Goal: Task Accomplishment & Management: Use online tool/utility

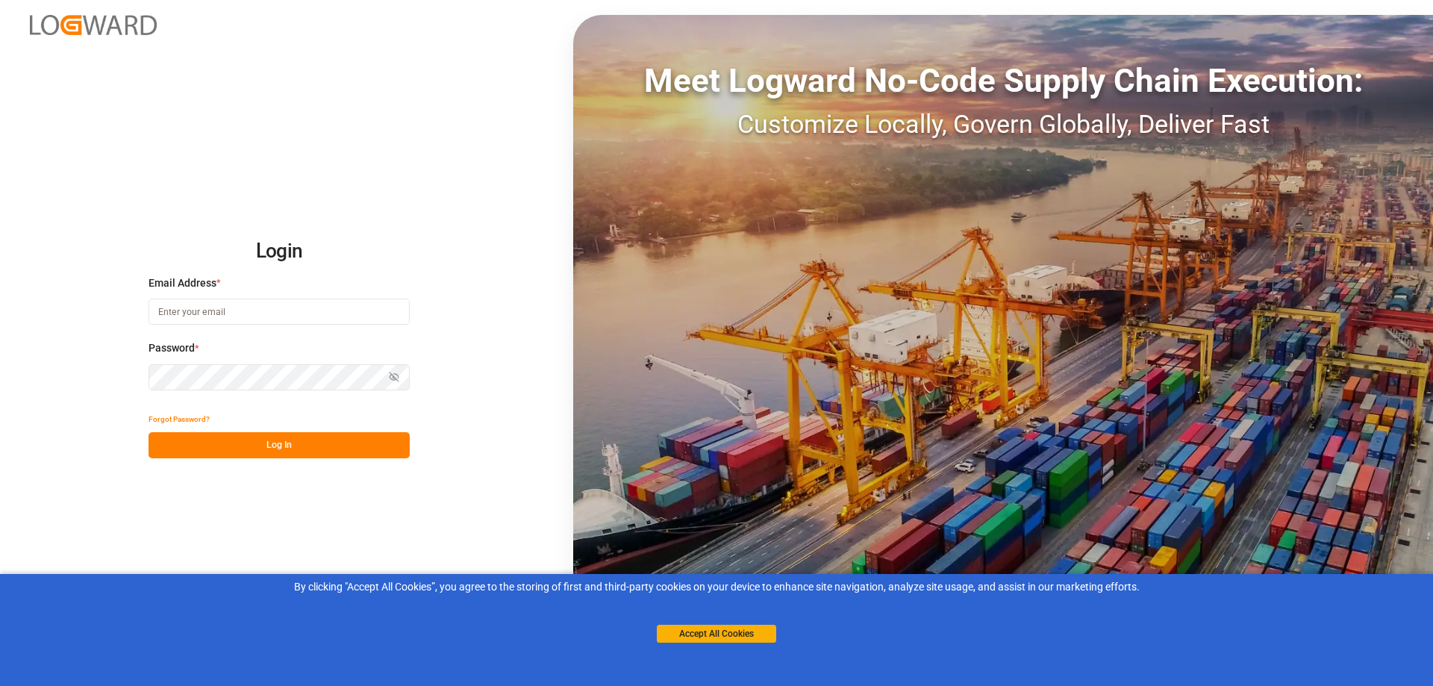
type input "[EMAIL_ADDRESS][DOMAIN_NAME]"
drag, startPoint x: 240, startPoint y: 443, endPoint x: 191, endPoint y: 446, distance: 49.3
click at [240, 444] on button "Log In" at bounding box center [279, 445] width 261 height 26
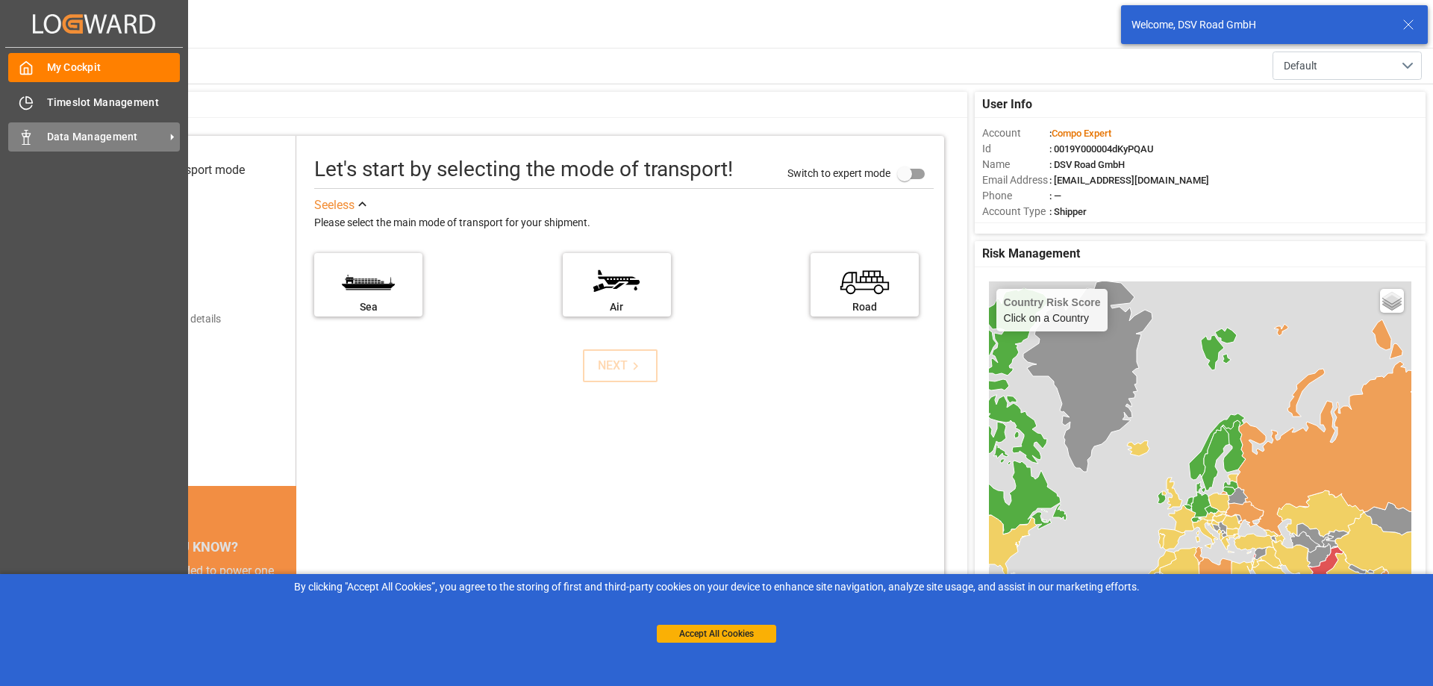
click at [57, 136] on span "Data Management" at bounding box center [106, 137] width 118 height 16
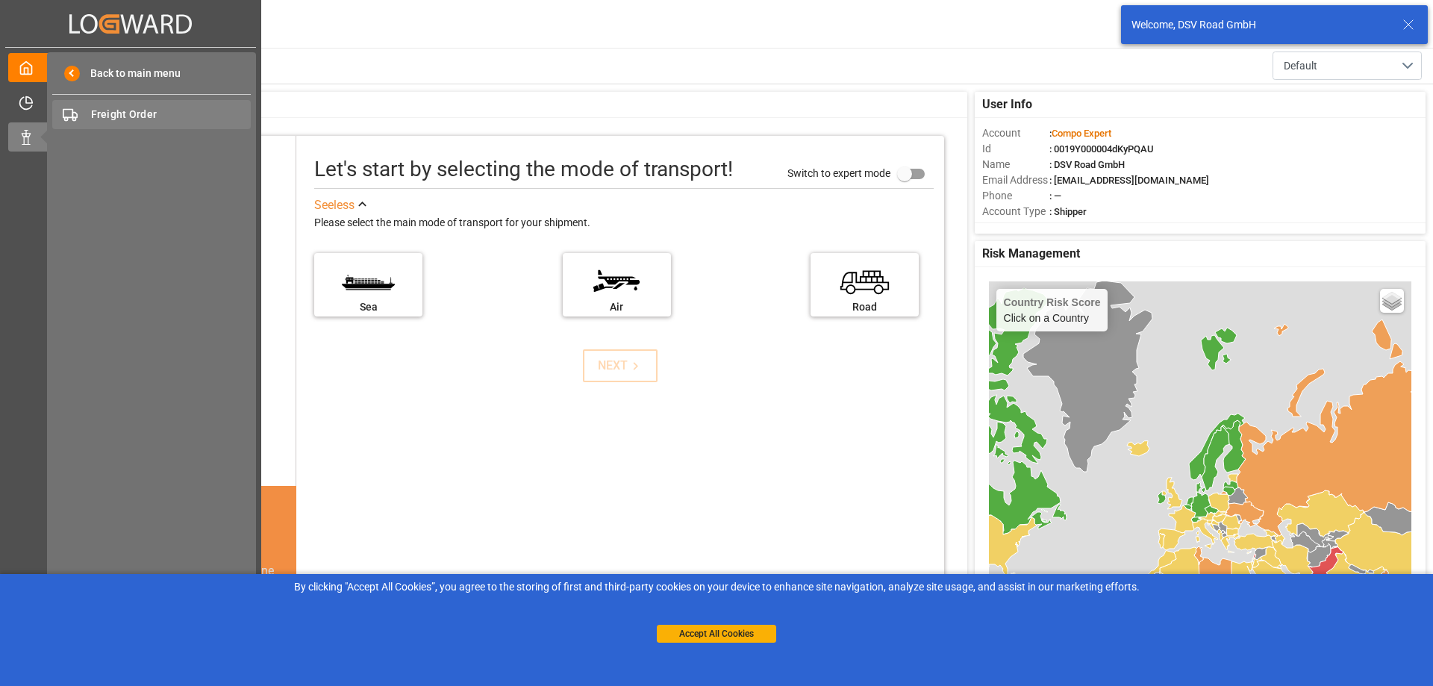
click at [115, 117] on span "Freight Order" at bounding box center [171, 115] width 160 height 16
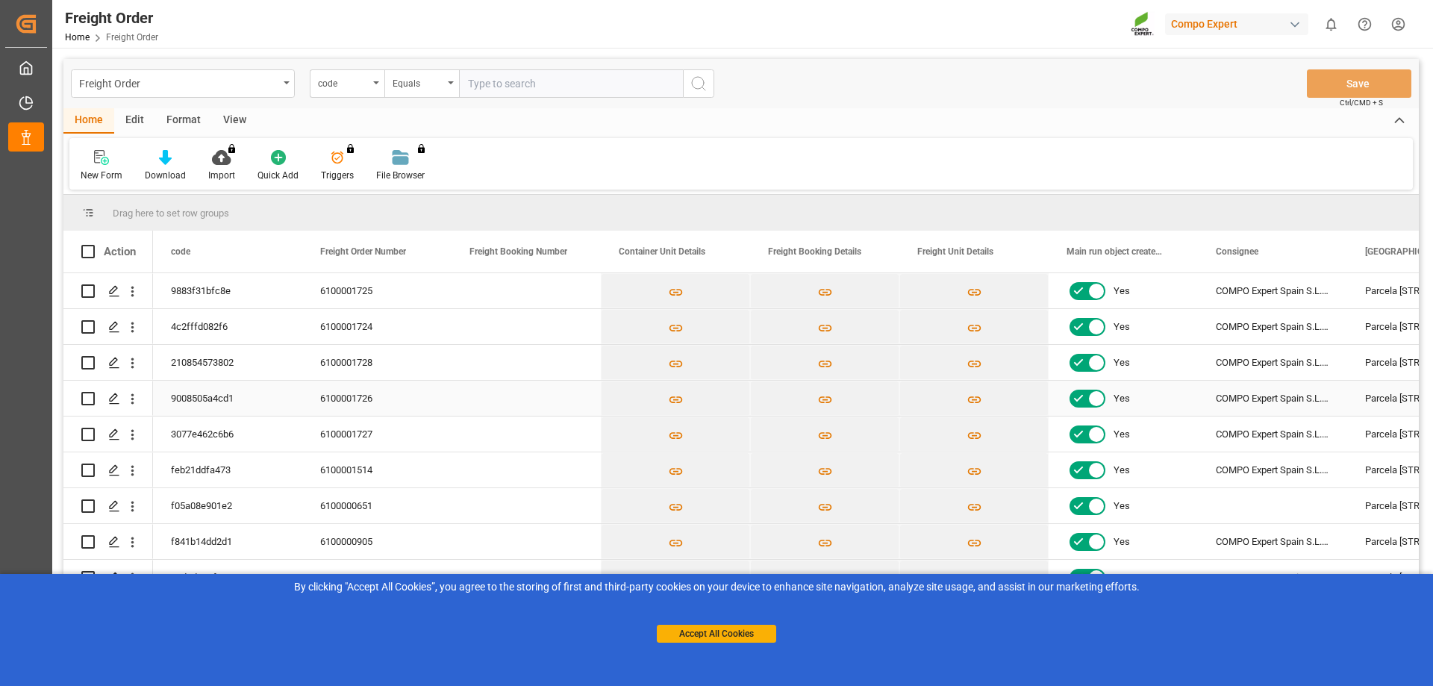
click at [86, 398] on input "Press Space to toggle row selection (unchecked)" at bounding box center [87, 398] width 13 height 13
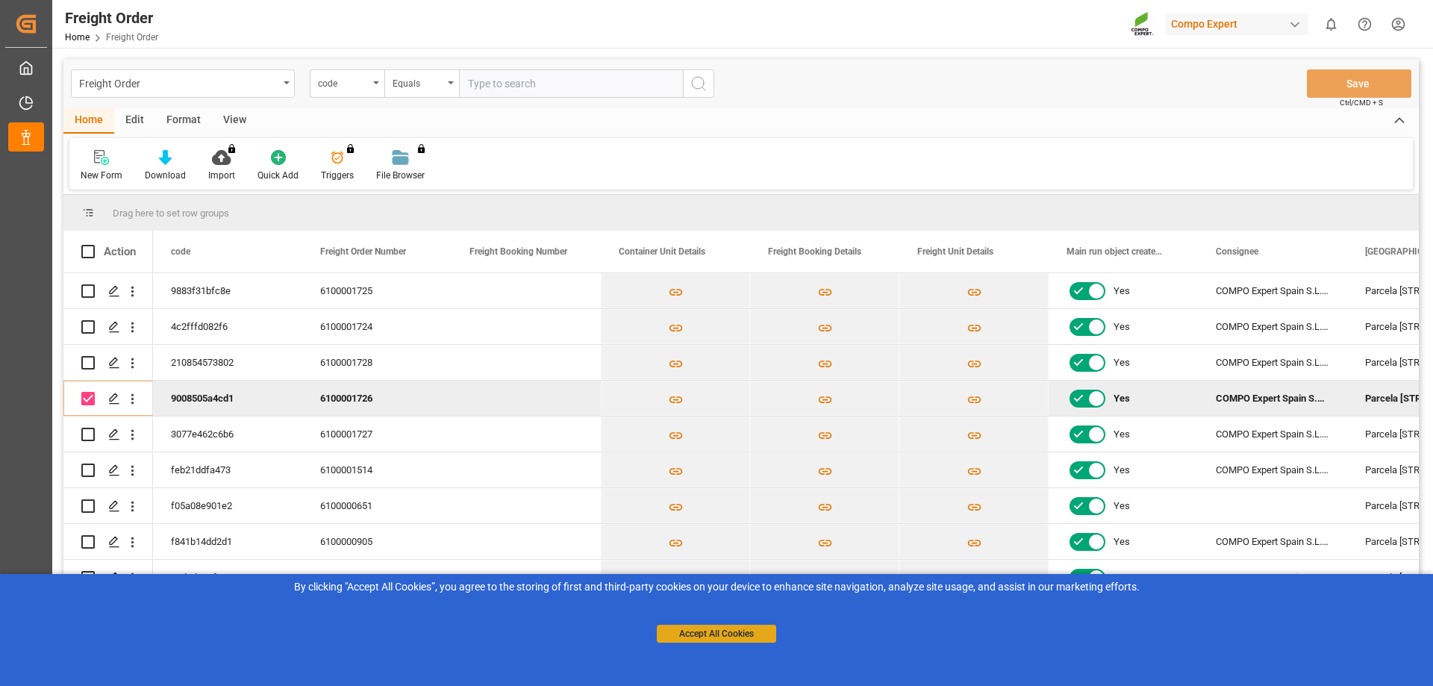
drag, startPoint x: 667, startPoint y: 615, endPoint x: 699, endPoint y: 634, distance: 37.1
click at [668, 615] on div "Accept All Cookies" at bounding box center [716, 619] width 119 height 48
click at [699, 634] on button "Accept All Cookies" at bounding box center [716, 634] width 119 height 18
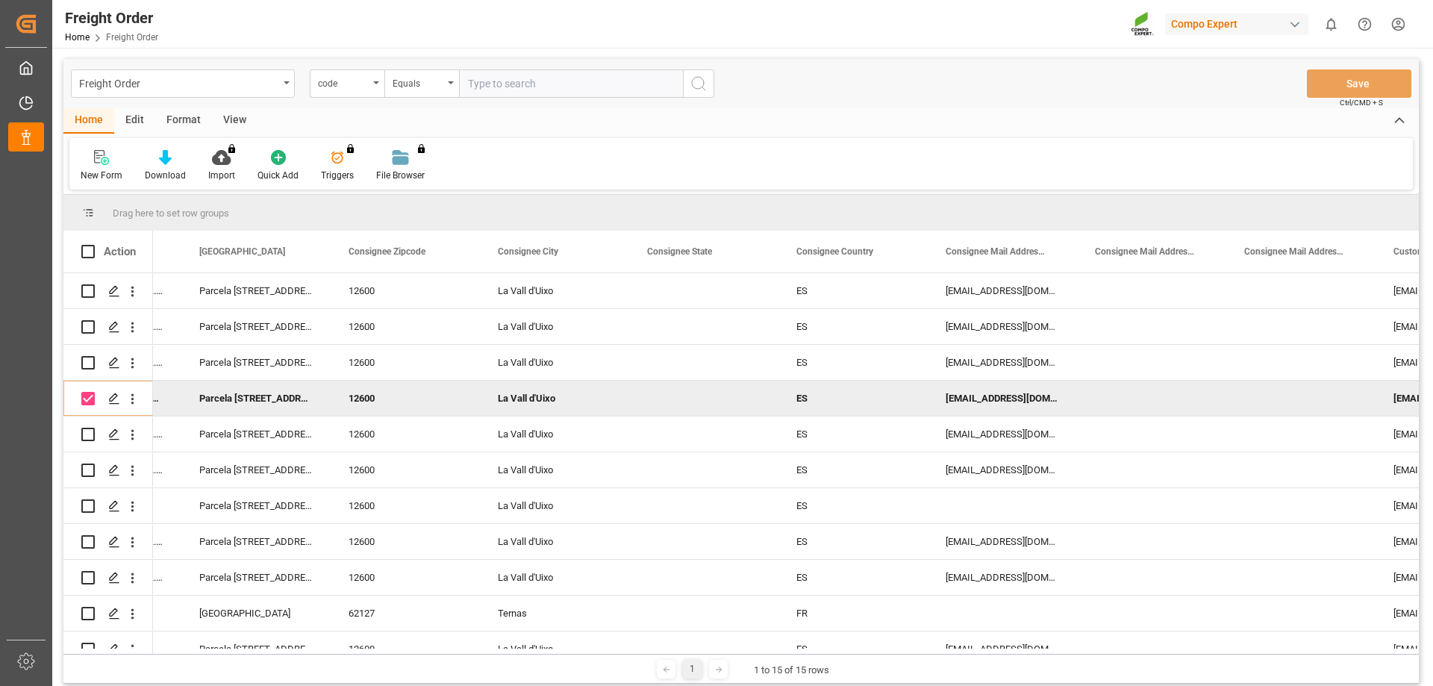
scroll to position [0, 1159]
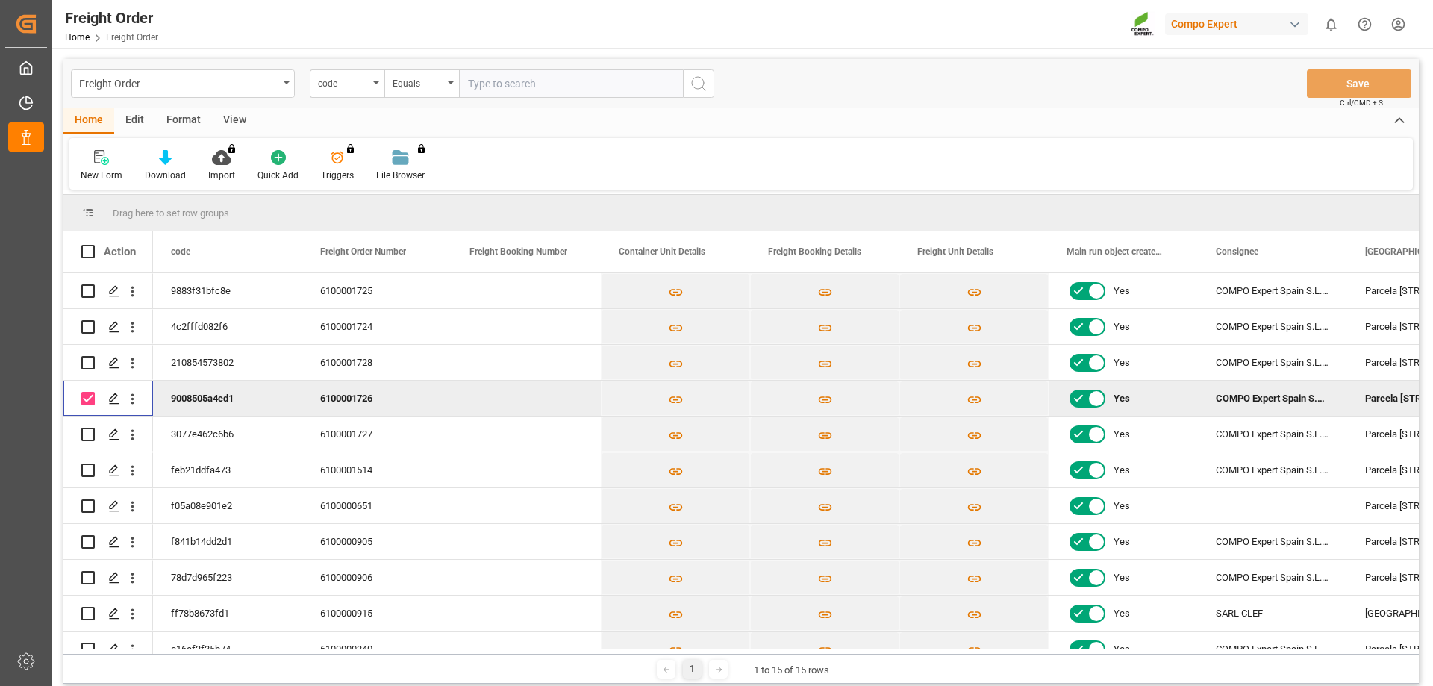
click at [90, 395] on input "Press Space to toggle row selection (checked)" at bounding box center [87, 398] width 13 height 13
checkbox input "false"
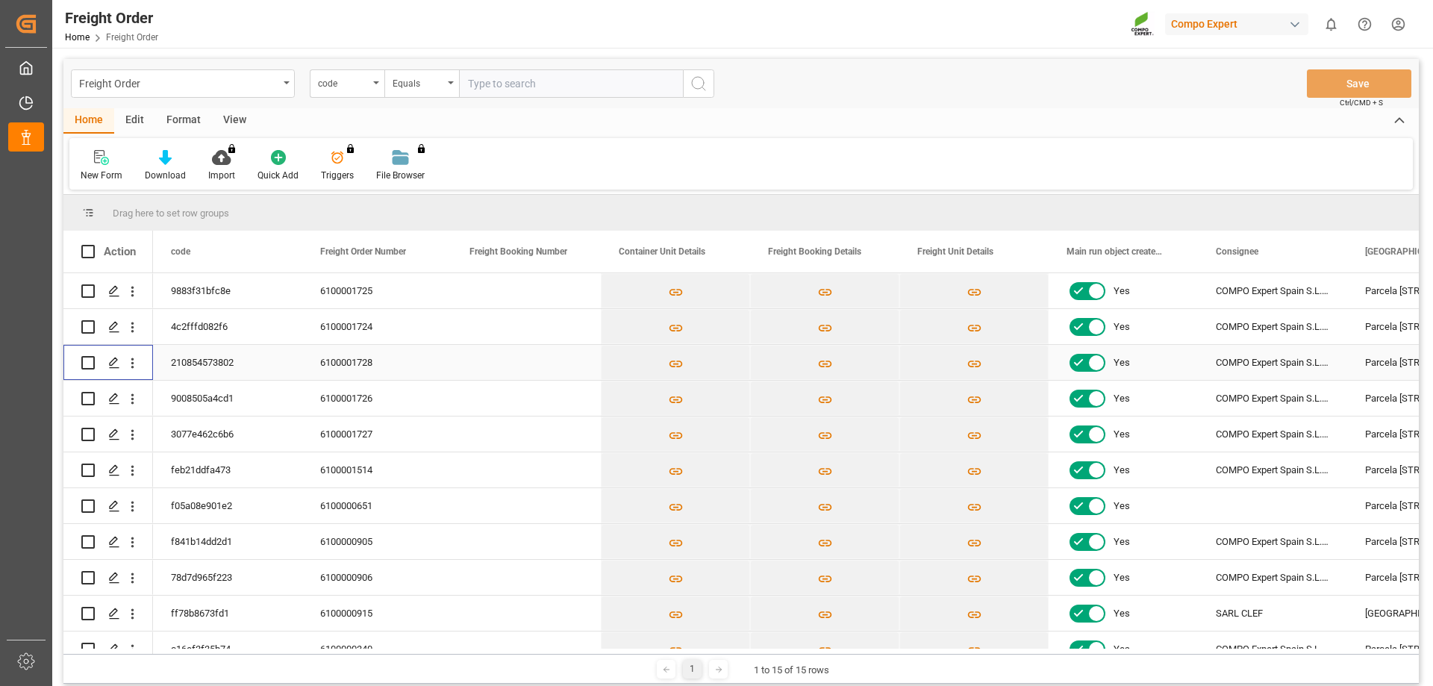
click at [90, 367] on input "Press Space to toggle row selection (unchecked)" at bounding box center [87, 362] width 13 height 13
checkbox input "true"
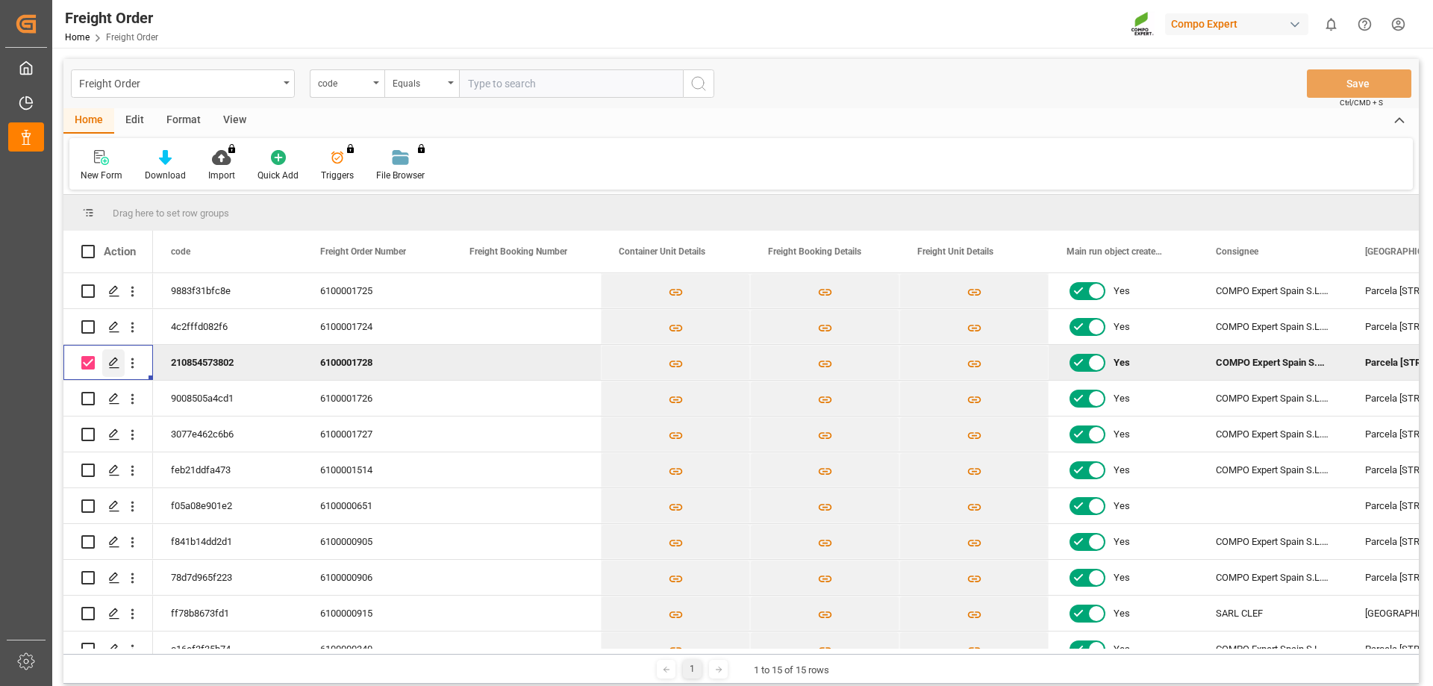
click at [111, 358] on icon "Press SPACE to deselect this row." at bounding box center [114, 363] width 12 height 12
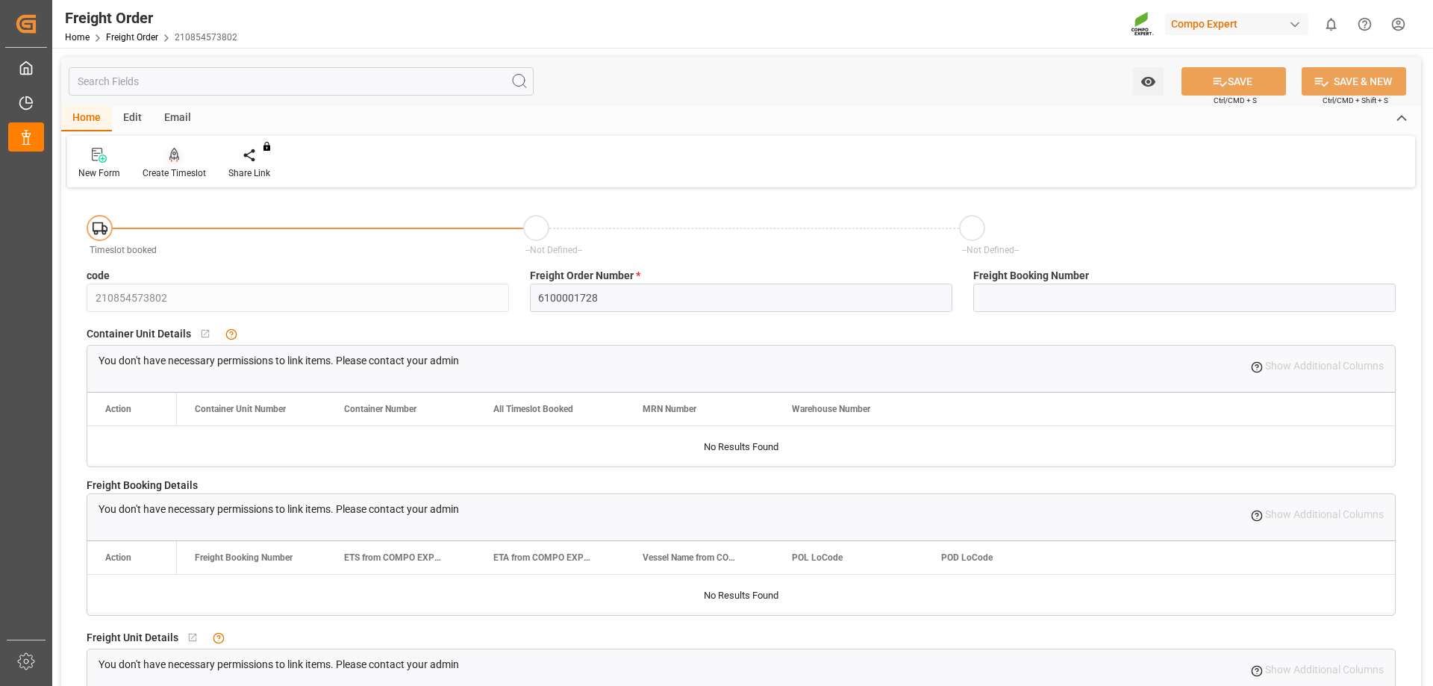
click at [179, 163] on div "Create Timeslot" at bounding box center [174, 163] width 86 height 33
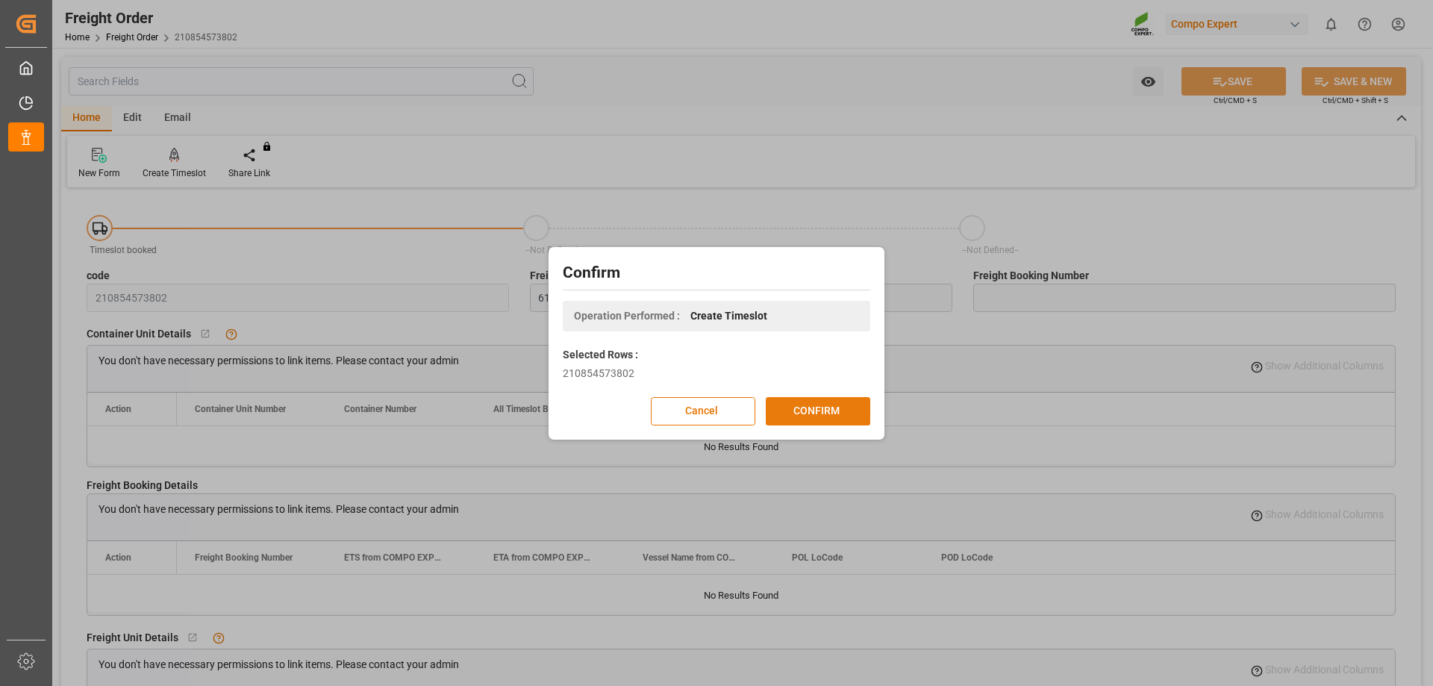
click at [848, 418] on button "CONFIRM" at bounding box center [818, 411] width 104 height 28
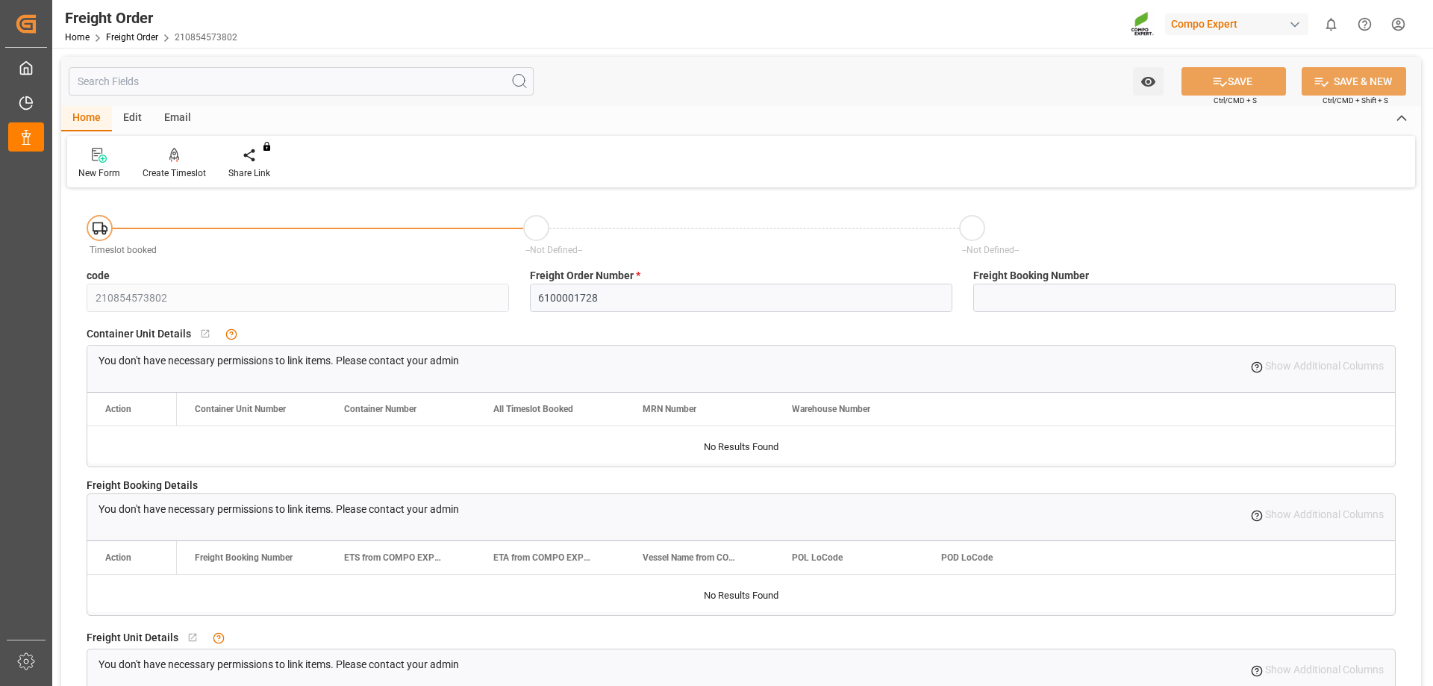
click at [1391, 30] on html "Created by potrace 1.15, written by Peter Selinger 2001-2017 Created by potrace…" at bounding box center [716, 343] width 1433 height 686
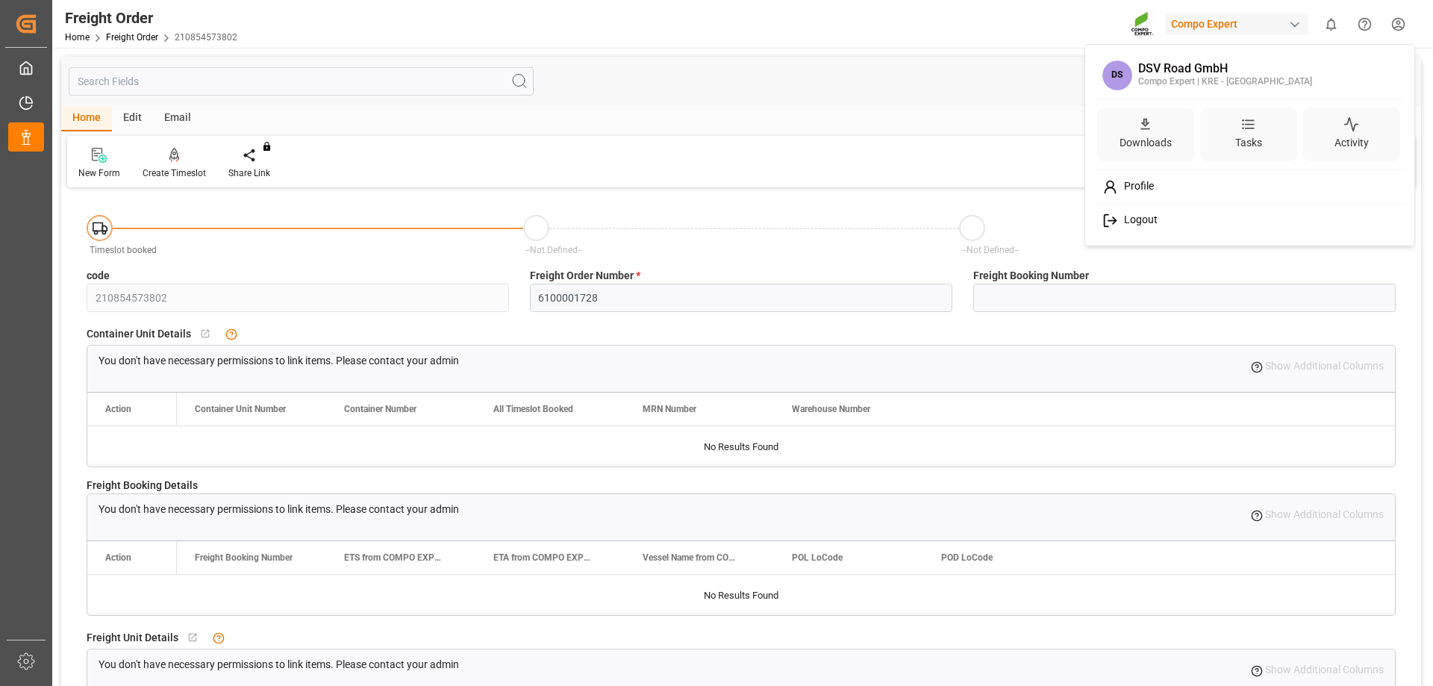
click at [1203, 231] on div "Logout" at bounding box center [1250, 221] width 306 height 28
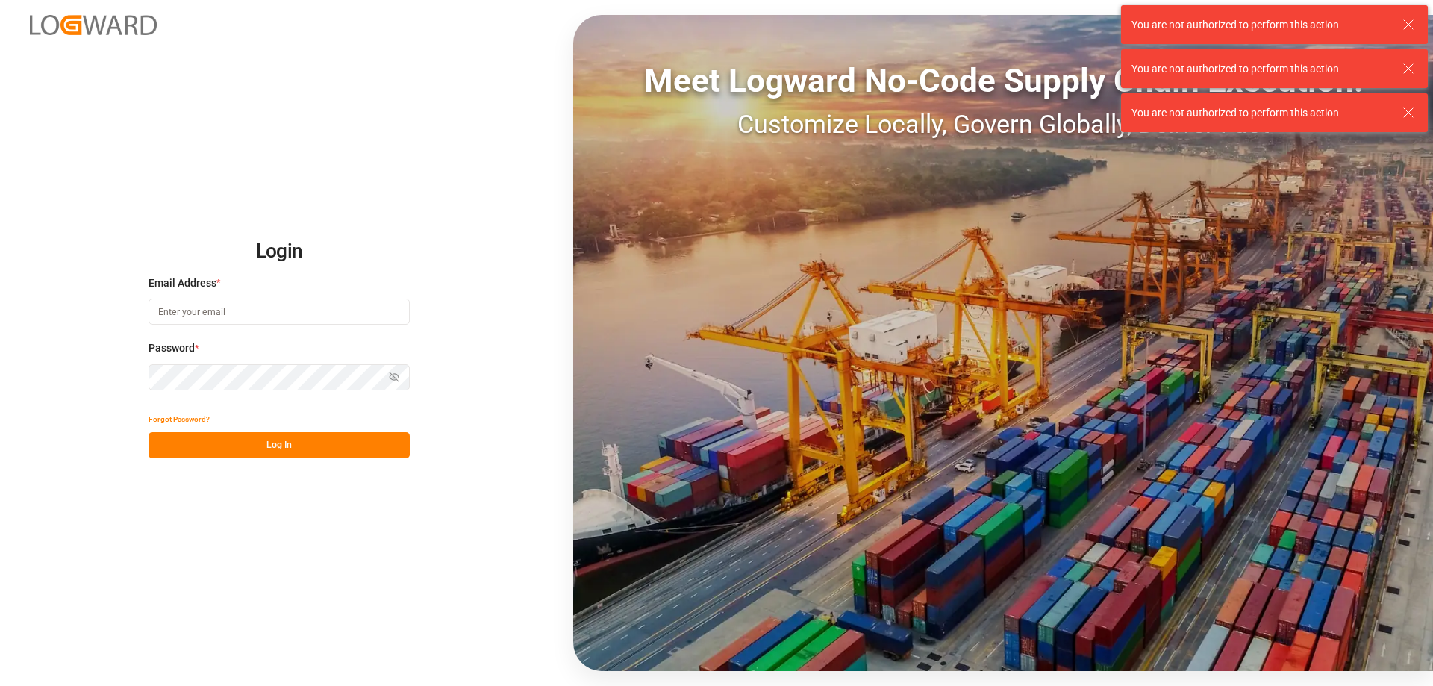
type input "dispocenter.west@de.dsv.com"
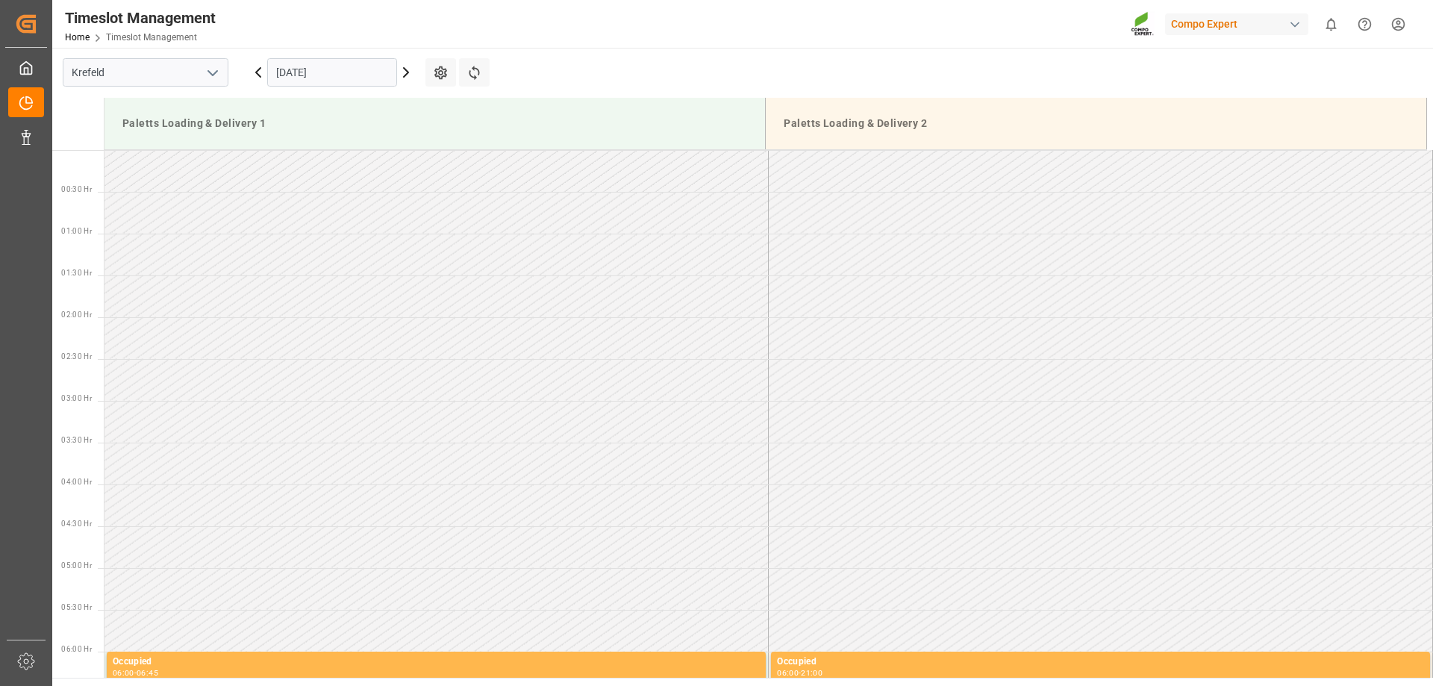
scroll to position [1453, 0]
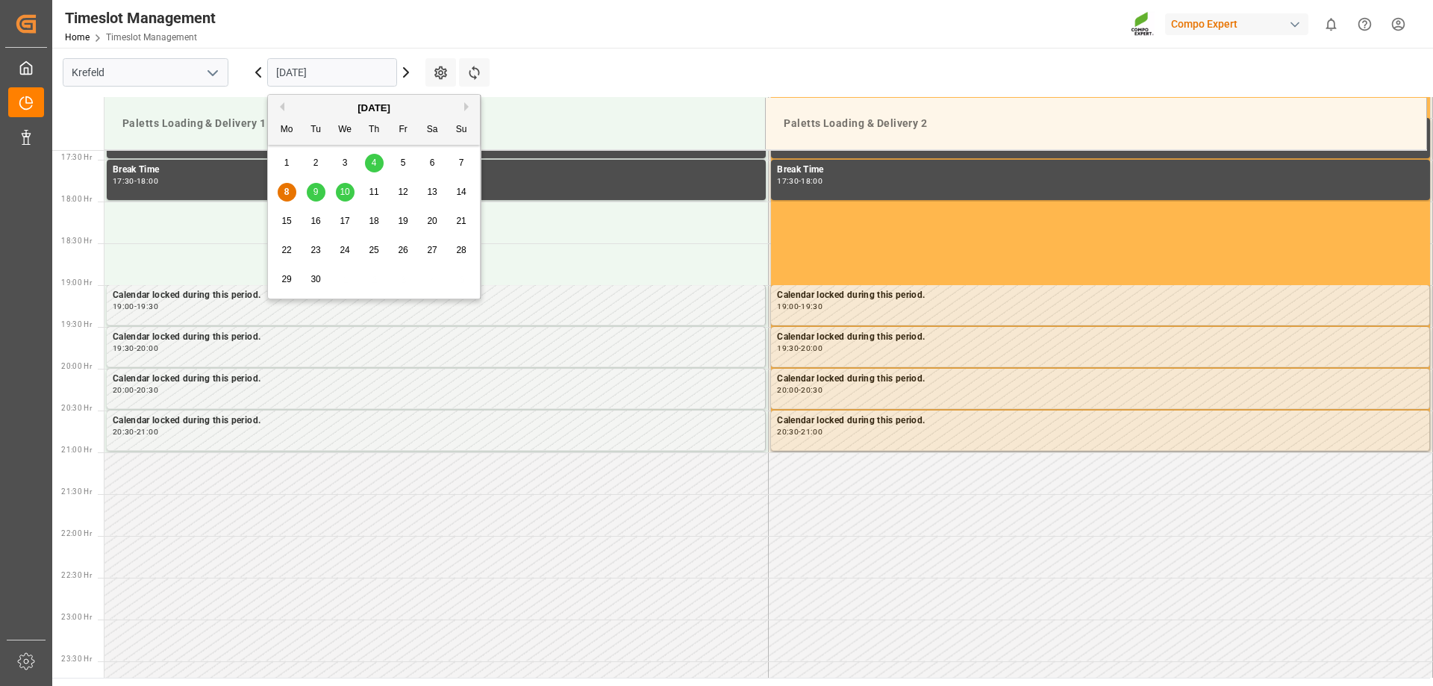
click at [350, 84] on input "[DATE]" at bounding box center [332, 72] width 130 height 28
click at [316, 187] on span "9" at bounding box center [315, 192] width 5 height 10
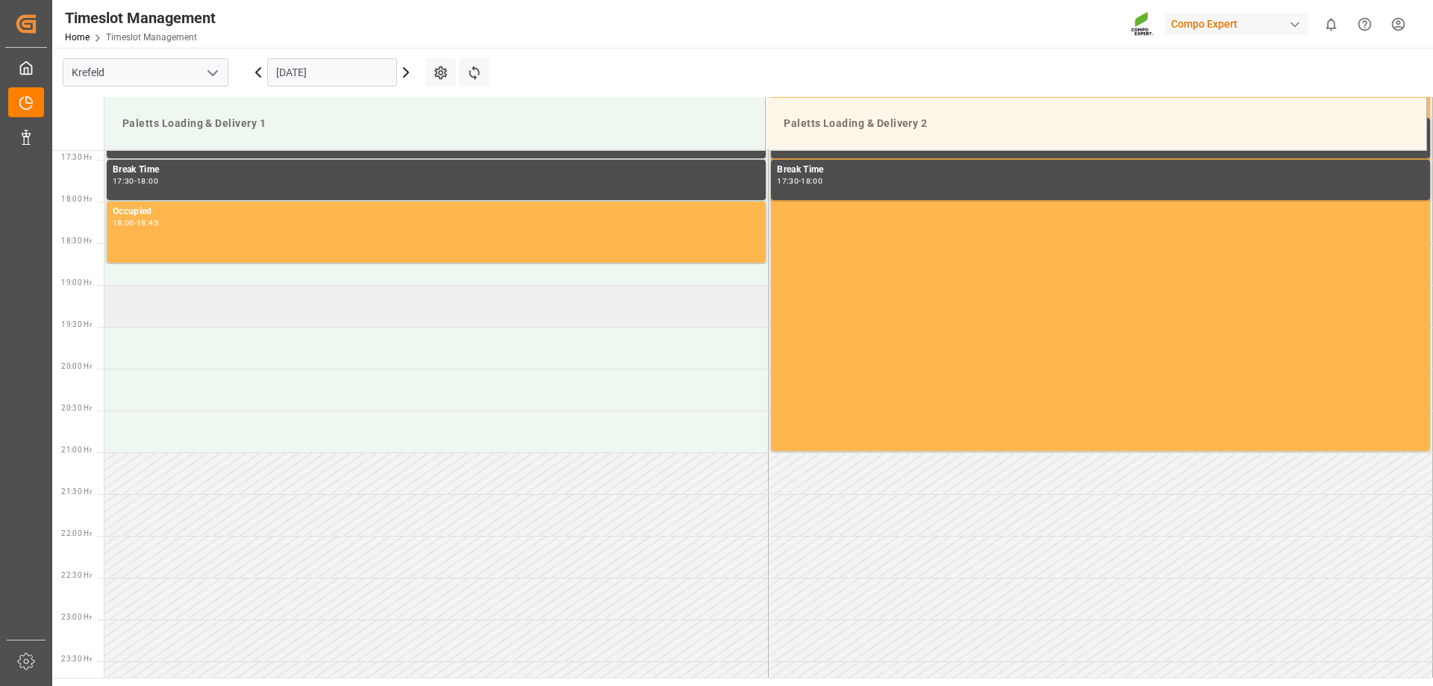
click at [193, 316] on td at bounding box center [436, 306] width 664 height 42
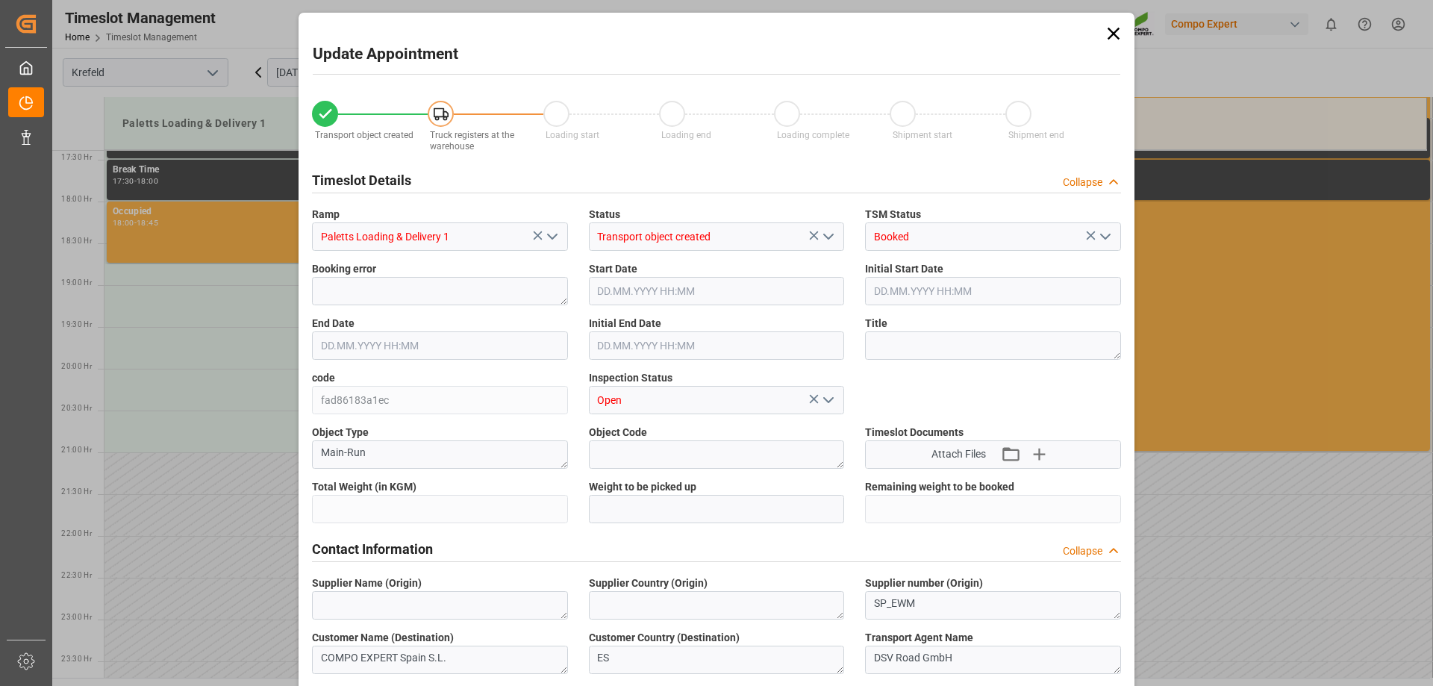
type input "23302"
type input "0"
type input "[DATE] 19:00"
type input "[DATE] 19:30"
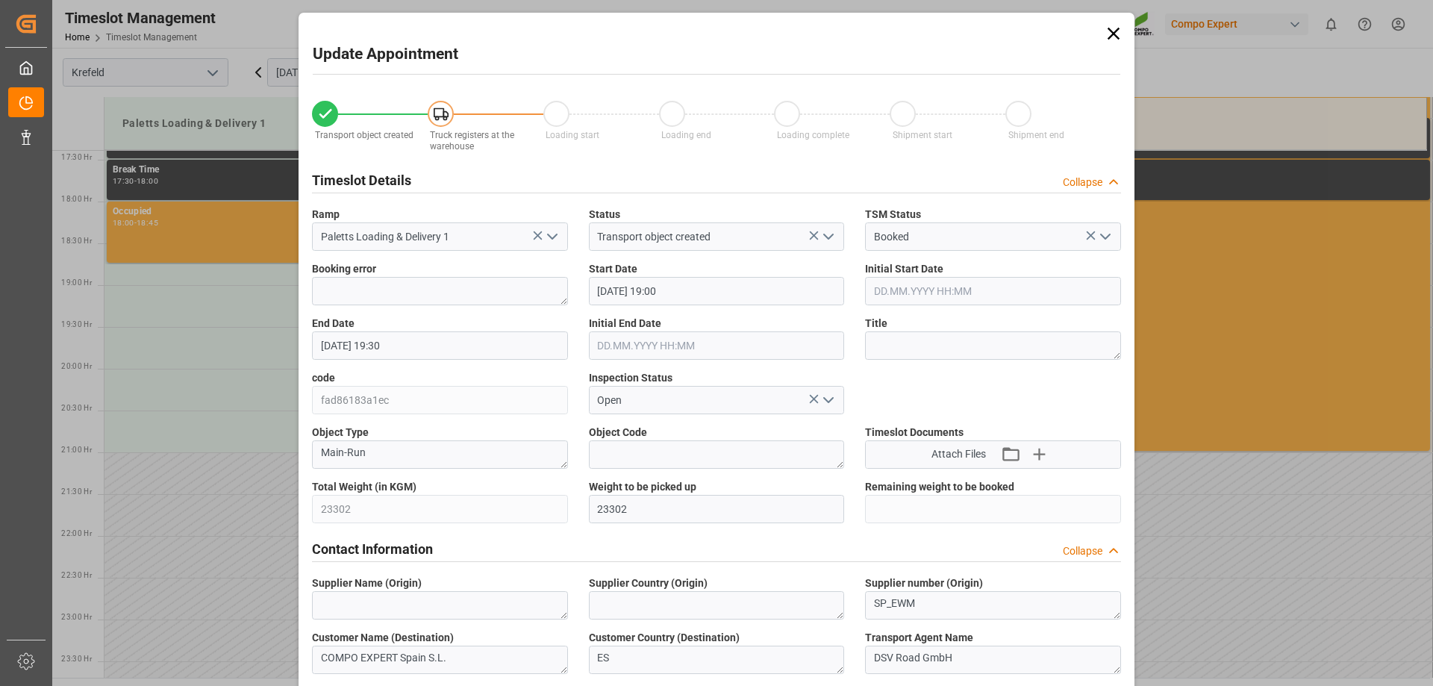
type input "[DATE] 07:53"
type input "[DATE] 17:31"
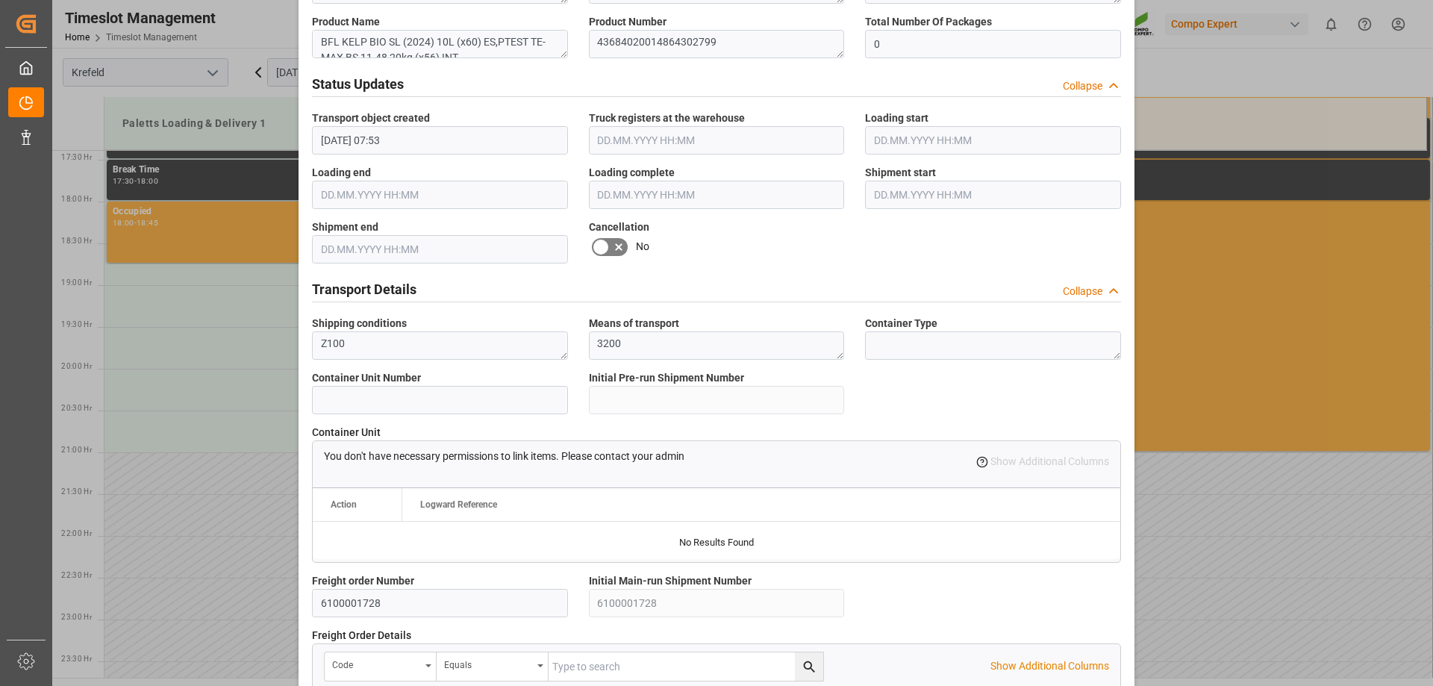
scroll to position [1269, 0]
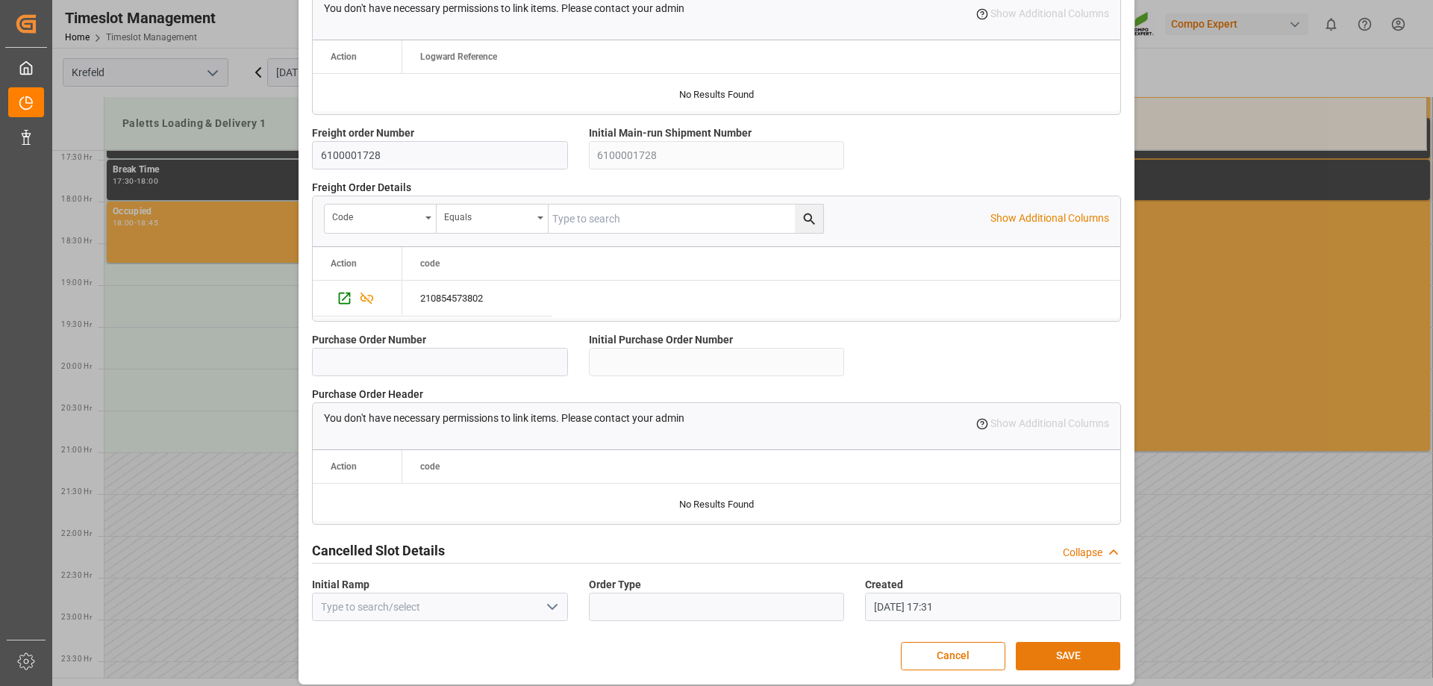
click at [1061, 648] on button "SAVE" at bounding box center [1068, 656] width 104 height 28
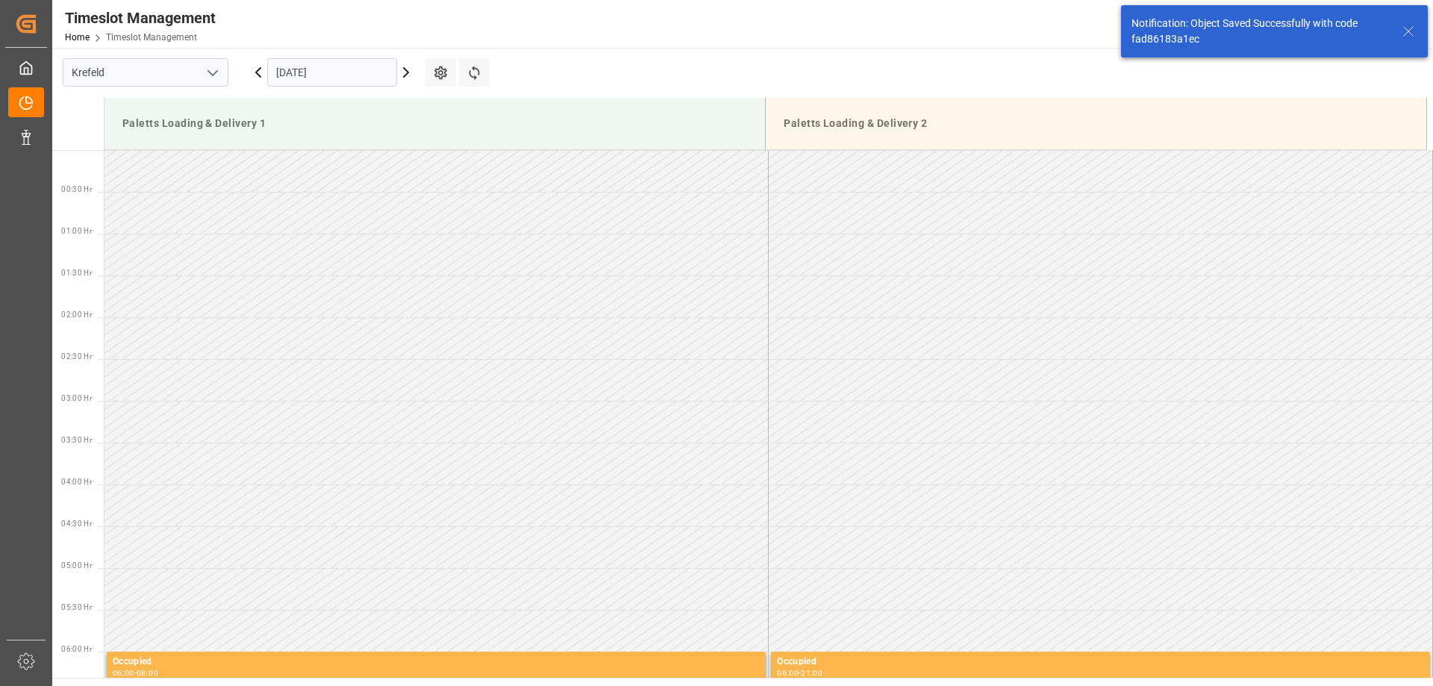
scroll to position [1453, 0]
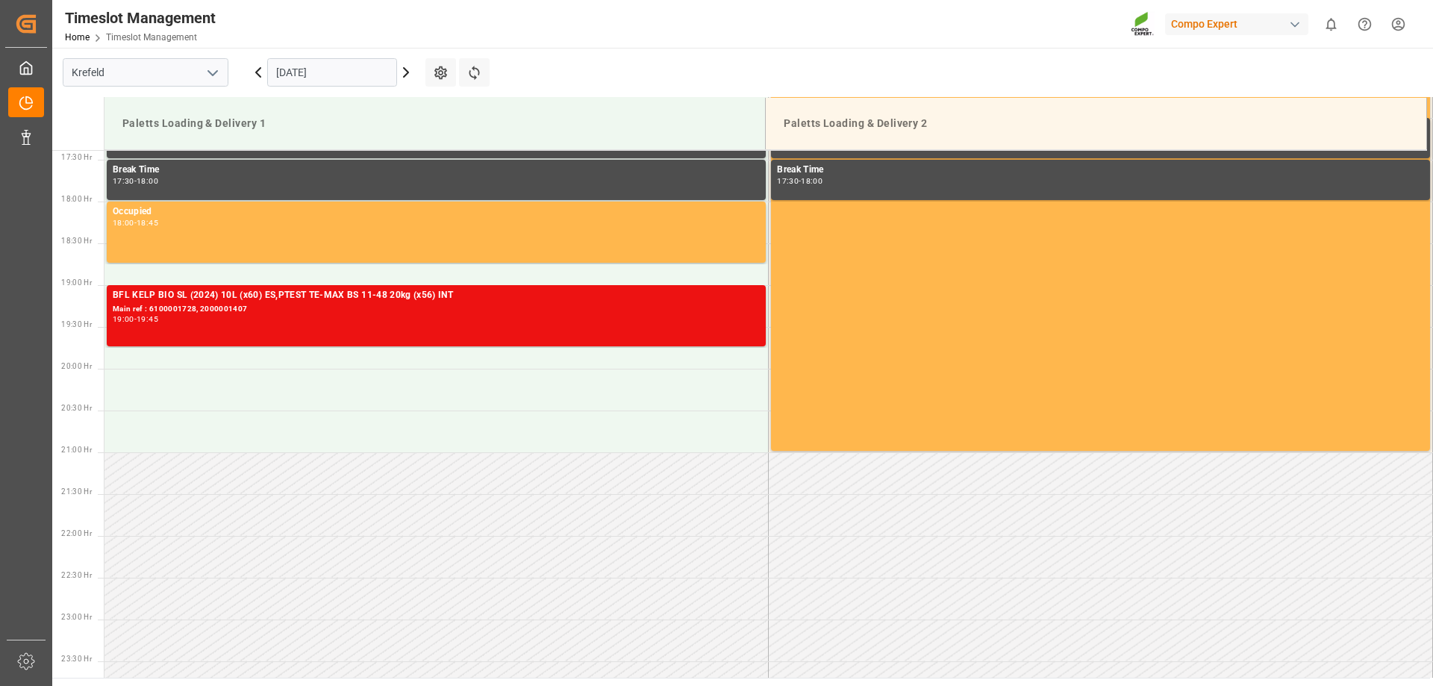
click at [1404, 23] on html "Created by potrace 1.15, written by [PERSON_NAME] [DATE]-[DATE] Created by potr…" at bounding box center [716, 343] width 1433 height 686
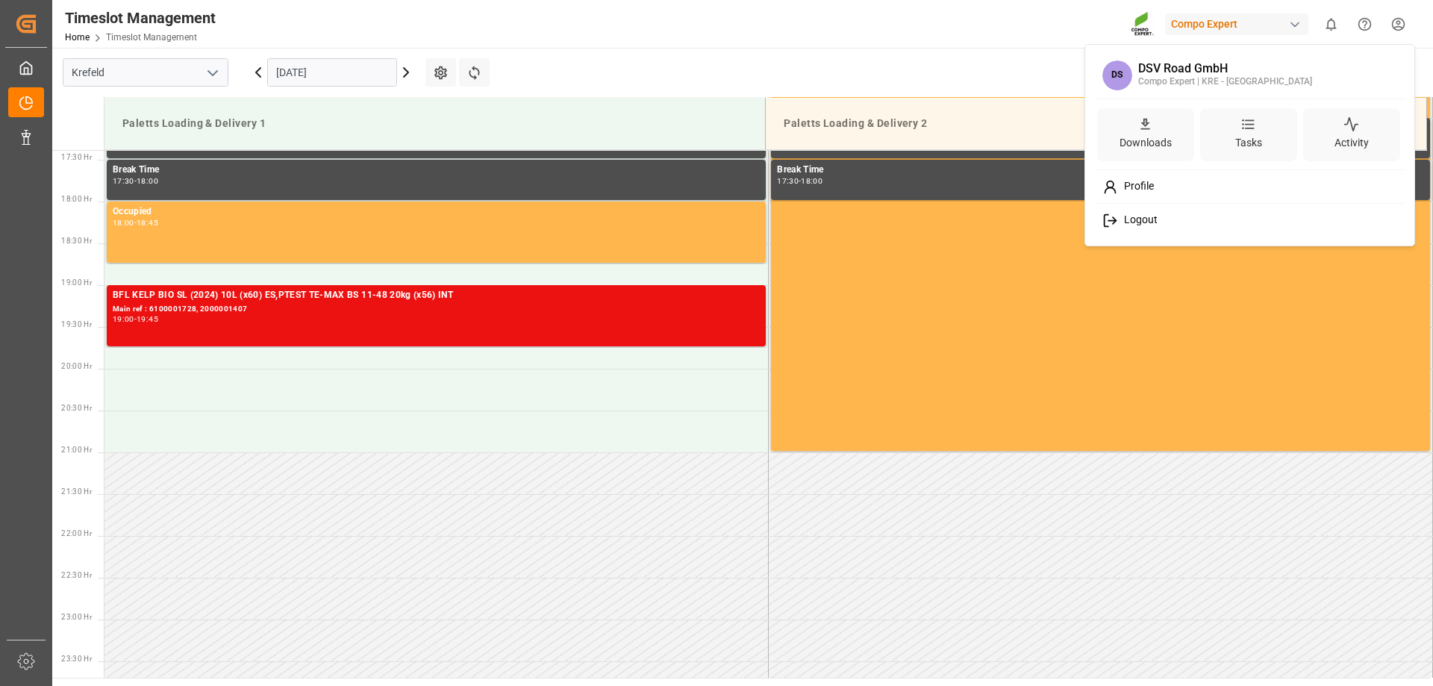
click at [1188, 225] on div "Logout" at bounding box center [1250, 221] width 306 height 28
